Goal: Task Accomplishment & Management: Manage account settings

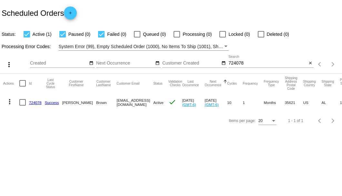
click at [233, 64] on input "724078" at bounding box center [267, 63] width 78 height 5
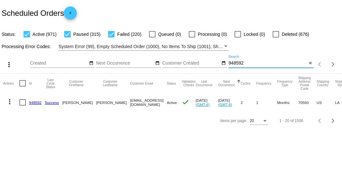
type input "948592"
click at [34, 102] on link "948592" at bounding box center [35, 102] width 13 height 4
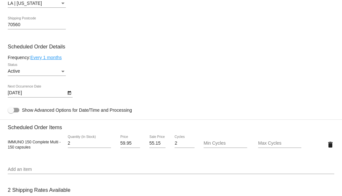
scroll to position [387, 0]
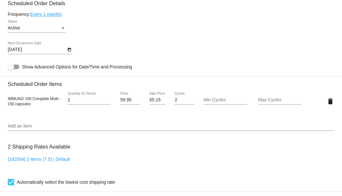
click at [107, 103] on div "2 Quantity (In Stock)" at bounding box center [89, 98] width 43 height 13
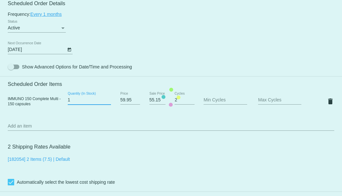
type input "1"
click at [107, 101] on input "1" at bounding box center [89, 99] width 43 height 5
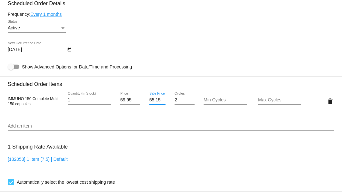
scroll to position [0, 0]
drag, startPoint x: 149, startPoint y: 100, endPoint x: 162, endPoint y: 100, distance: 12.9
click at [162, 100] on input "55.15" at bounding box center [157, 99] width 16 height 5
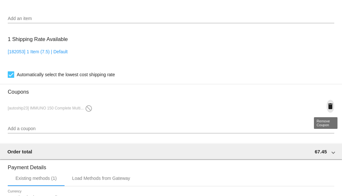
click at [327, 104] on mat-icon "delete" at bounding box center [330, 106] width 8 height 8
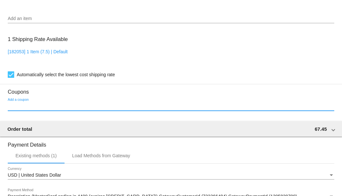
click at [72, 106] on input "Add a coupon" at bounding box center [171, 105] width 326 height 5
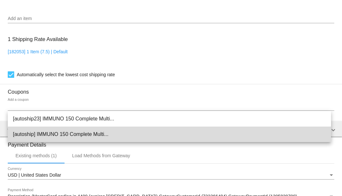
click at [64, 136] on span "[autoship] IMMUNO 150 Complete Multi..." at bounding box center [169, 133] width 313 height 15
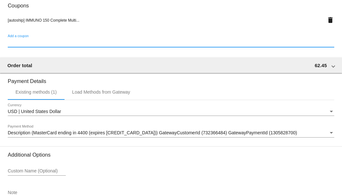
scroll to position [622, 0]
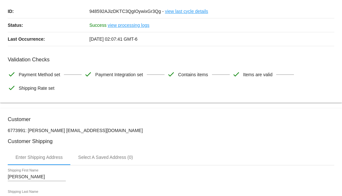
scroll to position [0, 0]
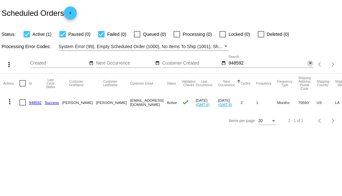
click at [308, 65] on mat-icon "close" at bounding box center [310, 63] width 5 height 5
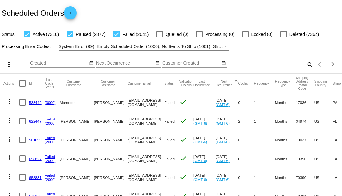
click at [305, 69] on mat-icon "search" at bounding box center [309, 64] width 8 height 10
click at [305, 66] on input "Search" at bounding box center [270, 63] width 85 height 5
paste input "clableman@yahoo.com"
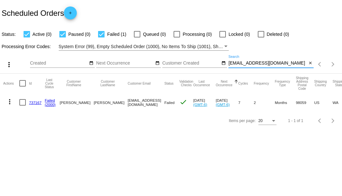
type input "clableman@yahoo.com"
click at [33, 102] on link "737167" at bounding box center [35, 102] width 13 height 4
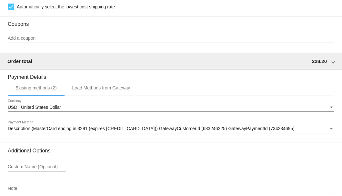
scroll to position [617, 0]
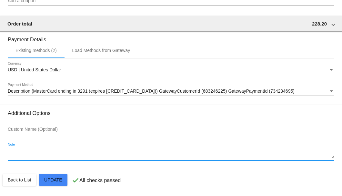
click at [30, 155] on textarea "Note" at bounding box center [171, 153] width 326 height 10
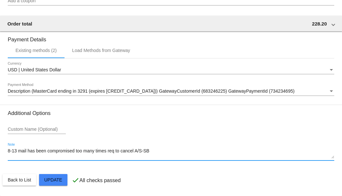
type textarea "8-13 mail has been compromised too many times req to cancel A/S-SB"
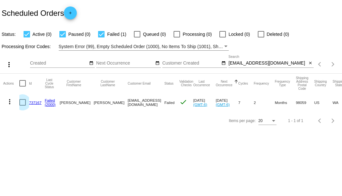
click at [23, 104] on div at bounding box center [22, 102] width 6 height 6
click at [23, 105] on input "checkbox" at bounding box center [22, 105] width 0 height 0
checkbox input "true"
click at [6, 101] on mat-icon "more_vert" at bounding box center [10, 102] width 8 height 8
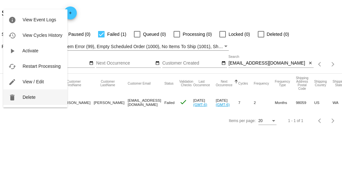
click at [33, 100] on button "delete Delete" at bounding box center [35, 96] width 64 height 15
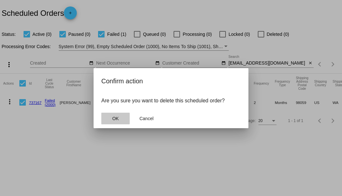
click at [116, 119] on span "OK" at bounding box center [115, 118] width 6 height 5
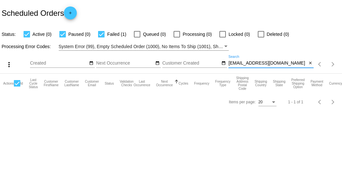
drag, startPoint x: 285, startPoint y: 61, endPoint x: 229, endPoint y: 64, distance: 56.8
click at [229, 64] on input "clableman@yahoo.com" at bounding box center [267, 63] width 78 height 5
paste input "[PERSON_NAME][EMAIL_ADDRESS][DOMAIN_NAME]"
type input "[PERSON_NAME][EMAIL_ADDRESS][DOMAIN_NAME]"
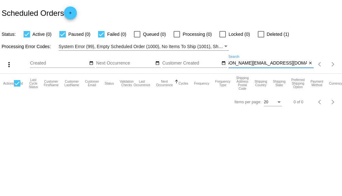
scroll to position [0, 0]
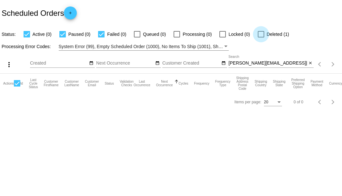
click at [260, 35] on div at bounding box center [260, 34] width 6 height 6
click at [260, 37] on input "Deleted (1)" at bounding box center [260, 37] width 0 height 0
checkbox input "true"
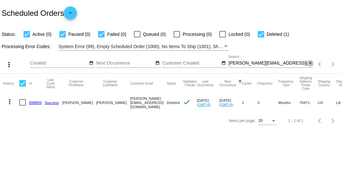
click at [310, 64] on mat-icon "close" at bounding box center [310, 63] width 5 height 5
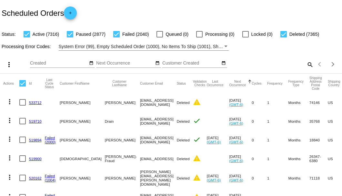
click at [305, 69] on mat-icon "search" at bounding box center [309, 64] width 8 height 10
click at [305, 66] on input "Search" at bounding box center [270, 63] width 85 height 5
paste input "TOM@GORMANCONSTRUCTIONLLC.COM"
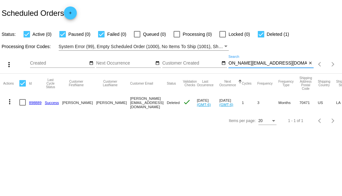
scroll to position [0, 13]
type input "TOM@GORMANCONSTRUCTIONLLC.COM"
click at [37, 101] on link "898889" at bounding box center [35, 102] width 13 height 4
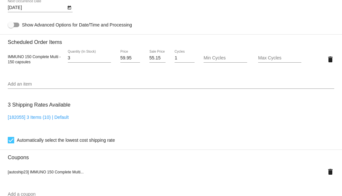
scroll to position [385, 0]
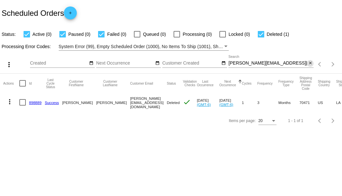
click at [309, 64] on mat-icon "close" at bounding box center [310, 63] width 5 height 5
click at [309, 64] on mat-icon "search" at bounding box center [309, 64] width 8 height 10
click at [309, 64] on input "Search" at bounding box center [270, 63] width 85 height 5
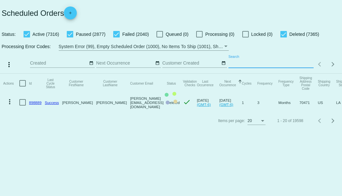
paste input "892958"
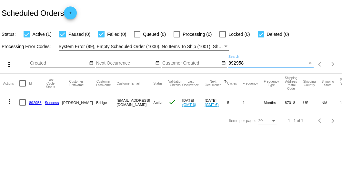
type input "892958"
click at [37, 102] on link "892958" at bounding box center [35, 102] width 13 height 4
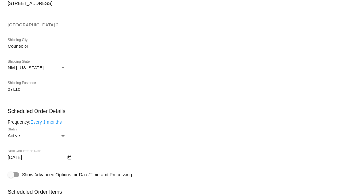
scroll to position [387, 0]
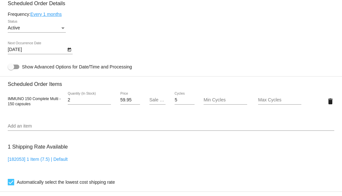
type input "2"
click at [107, 99] on input "2" at bounding box center [89, 99] width 43 height 5
type input "-1"
click at [160, 101] on input "-1" at bounding box center [157, 99] width 16 height 5
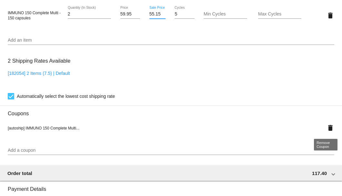
type input "55.15"
click at [325, 127] on mat-card "Customer 5789344: Dennis R Bridge 5056359342@exceptionalproducts.org Customer S…" at bounding box center [171, 11] width 342 height 667
click at [326, 127] on mat-icon "delete" at bounding box center [330, 128] width 8 height 8
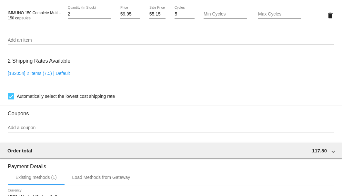
click at [55, 125] on input "Add a coupon" at bounding box center [171, 127] width 326 height 5
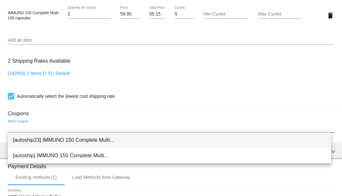
click at [56, 139] on span "[autoship23] IMMUNO 150 Complete Multi..." at bounding box center [169, 139] width 313 height 15
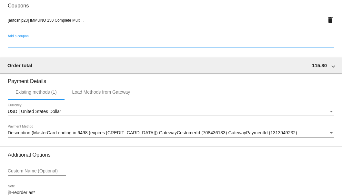
scroll to position [622, 0]
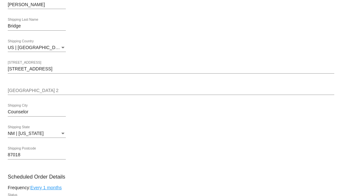
scroll to position [300, 0]
